Goal: Information Seeking & Learning: Learn about a topic

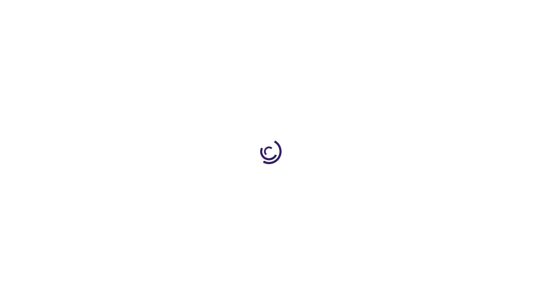
scroll to position [1240, 0]
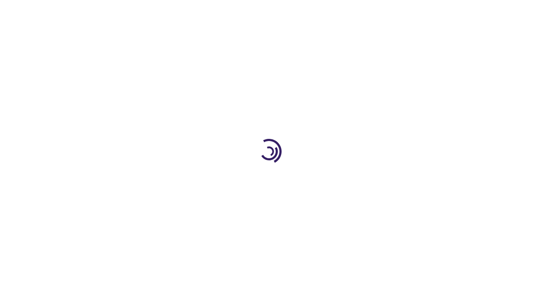
scroll to position [289, 0]
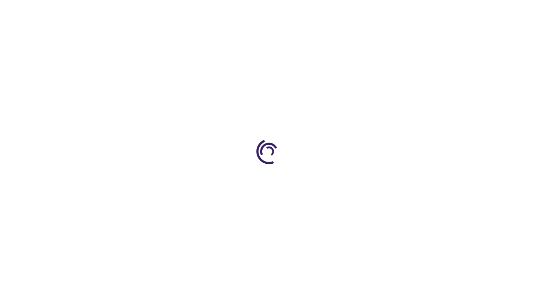
scroll to position [345, 0]
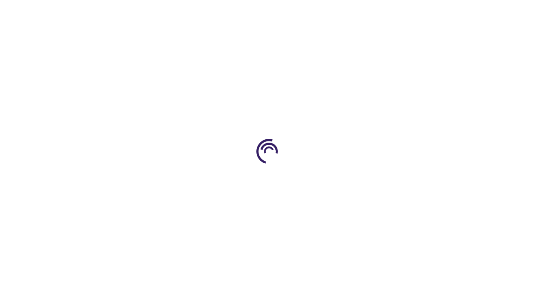
scroll to position [296, 0]
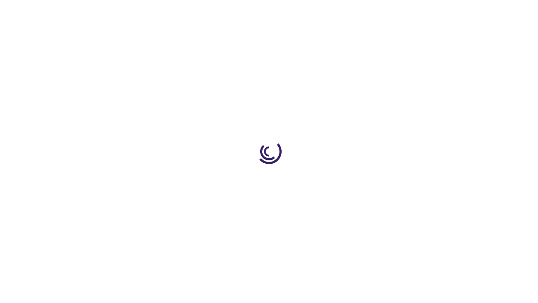
scroll to position [296, 0]
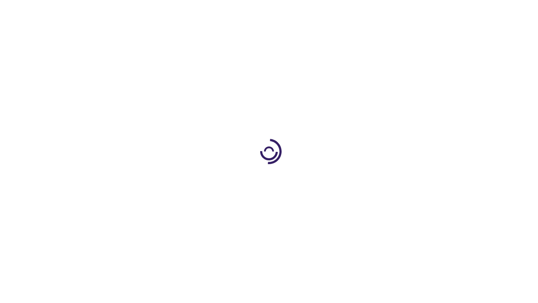
scroll to position [1223, 0]
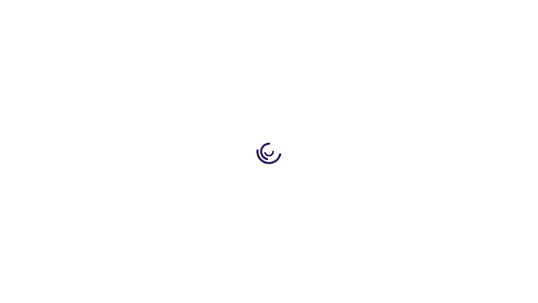
scroll to position [324, 0]
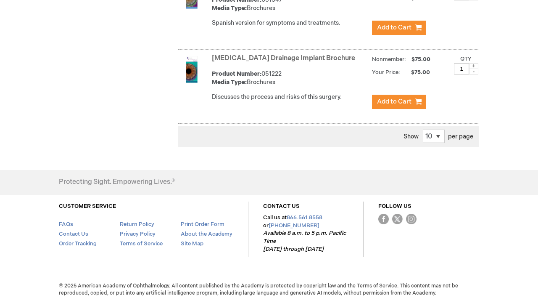
scroll to position [1560, 0]
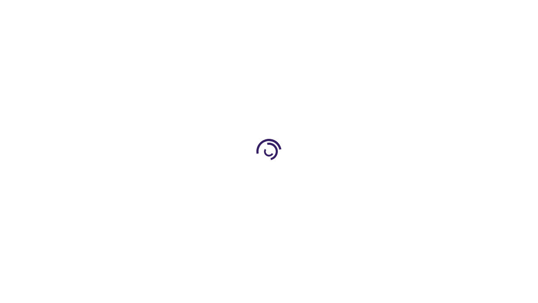
scroll to position [579, 0]
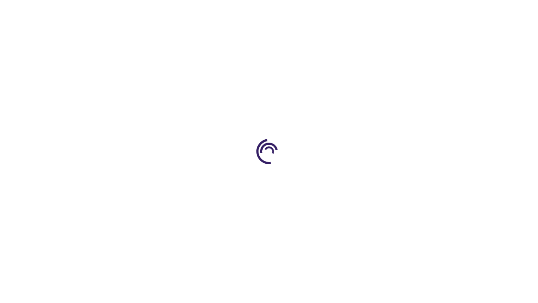
scroll to position [1101, 0]
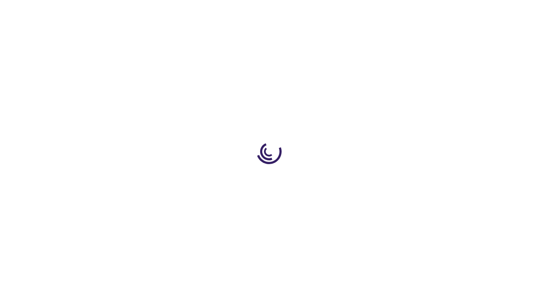
scroll to position [1189, 0]
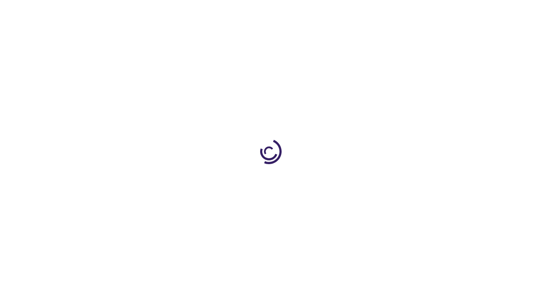
scroll to position [1313, 0]
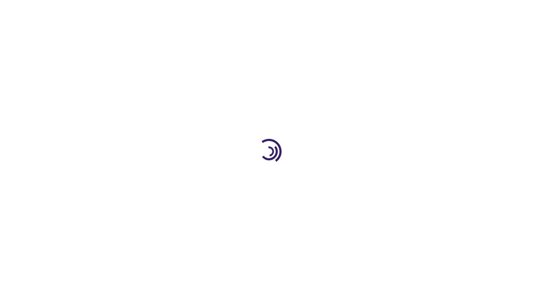
scroll to position [281, 0]
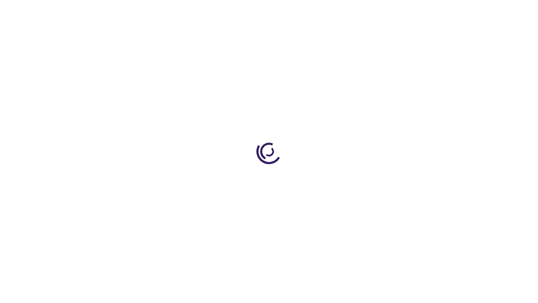
scroll to position [207, 0]
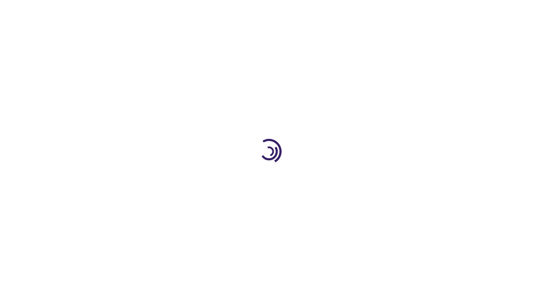
scroll to position [357, 0]
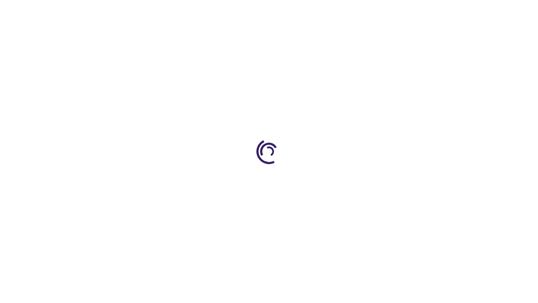
scroll to position [7, 0]
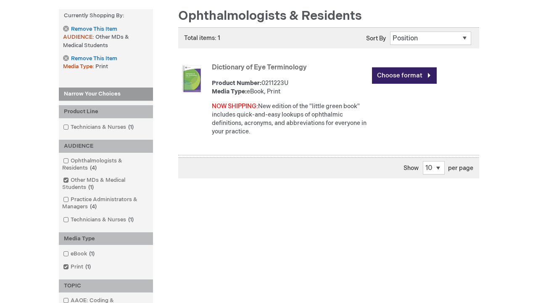
scroll to position [1057, 0]
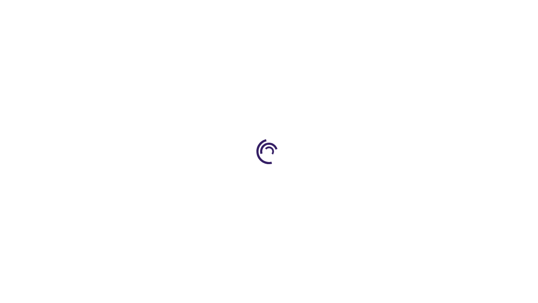
scroll to position [1389, 0]
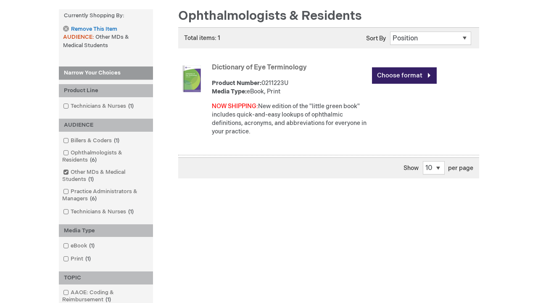
scroll to position [1058, 0]
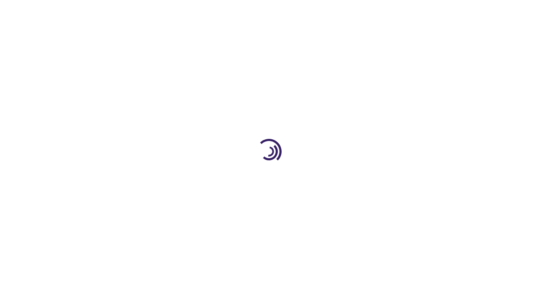
scroll to position [289, 0]
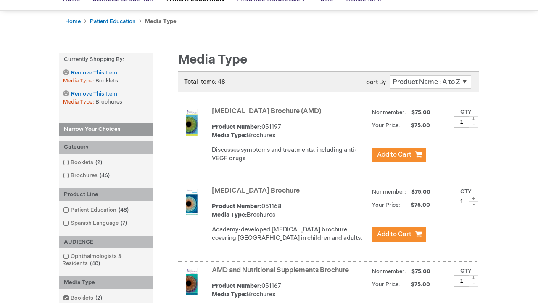
scroll to position [72, 0]
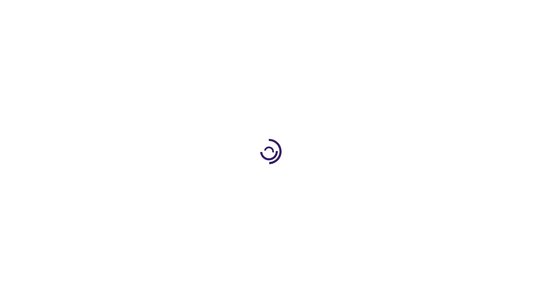
scroll to position [890, 0]
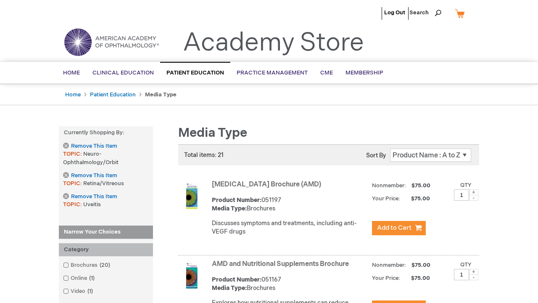
scroll to position [825, 0]
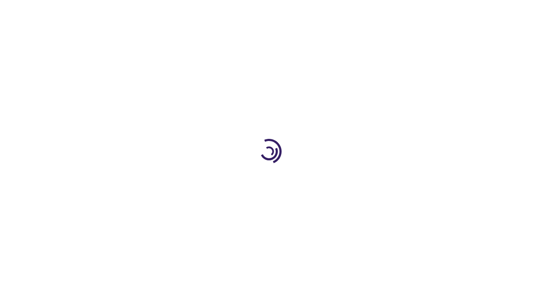
scroll to position [812, 0]
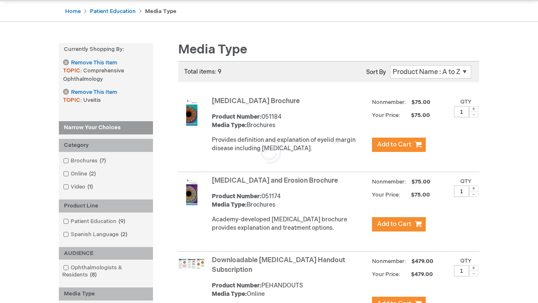
scroll to position [768, 0]
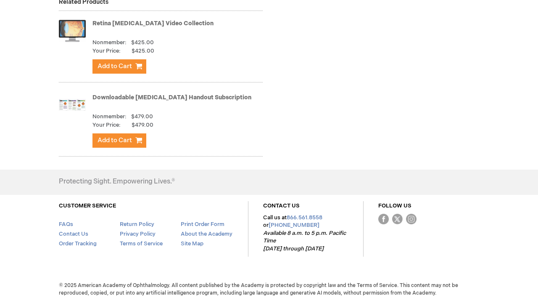
scroll to position [1284, 0]
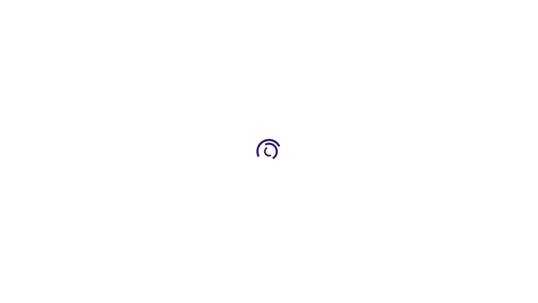
scroll to position [1698, 0]
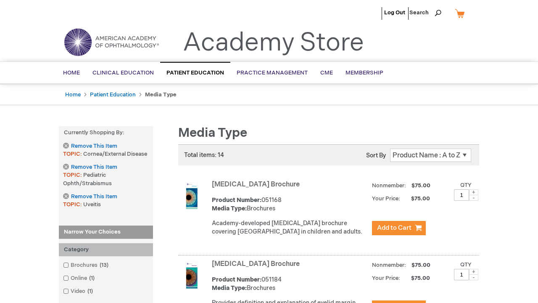
scroll to position [2013, 0]
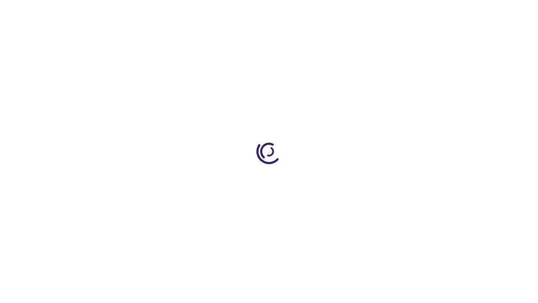
scroll to position [828, 0]
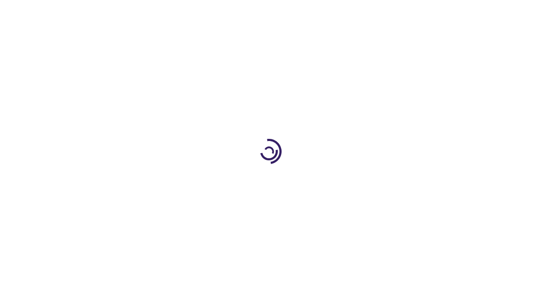
scroll to position [1164, 0]
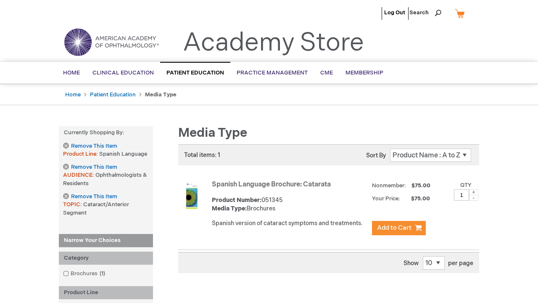
scroll to position [200, 0]
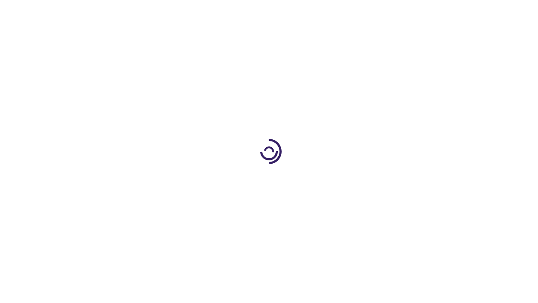
scroll to position [1195, 0]
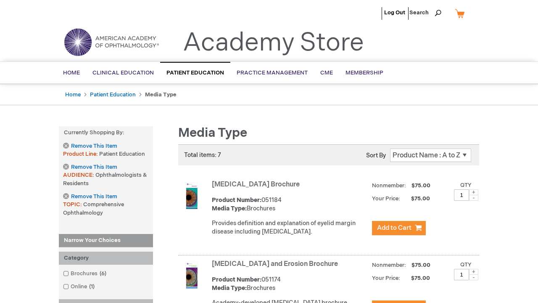
scroll to position [664, 0]
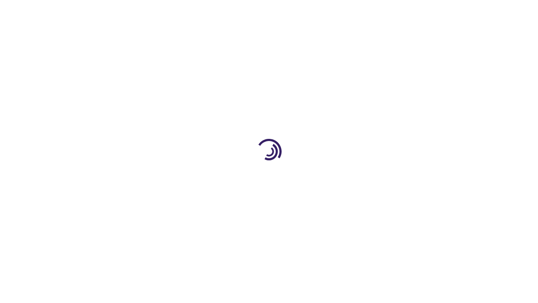
scroll to position [570, 0]
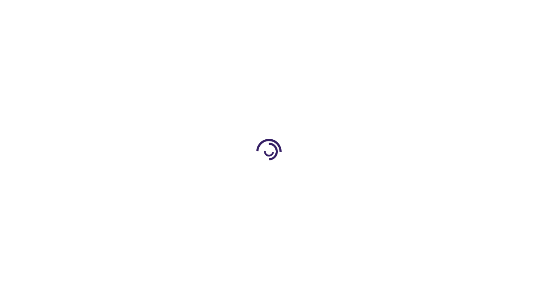
scroll to position [293, 0]
